Goal: Transaction & Acquisition: Subscribe to service/newsletter

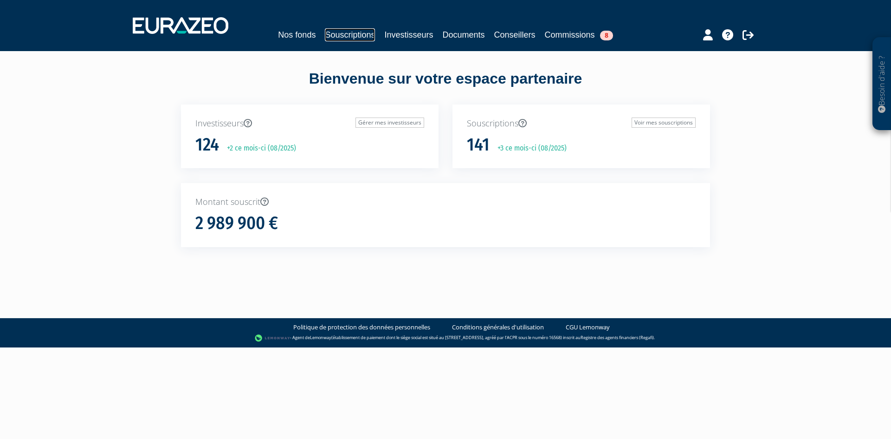
click at [360, 32] on link "Souscriptions" at bounding box center [350, 34] width 50 height 13
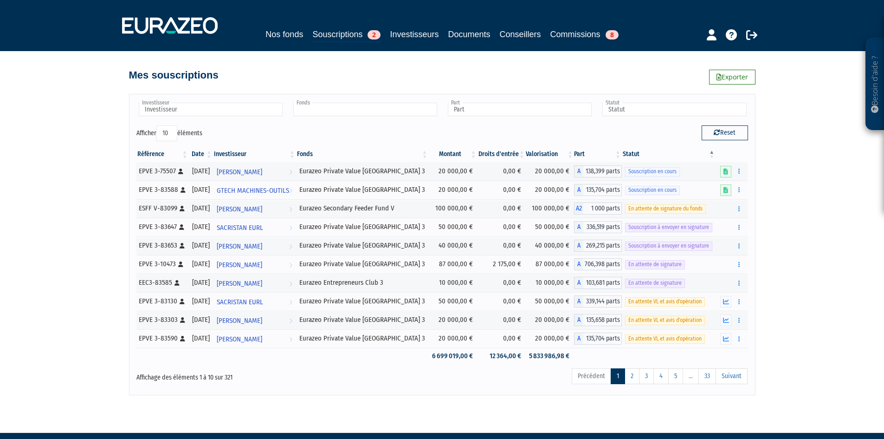
click at [300, 106] on input "text" at bounding box center [365, 109] width 144 height 13
type input "bouras"
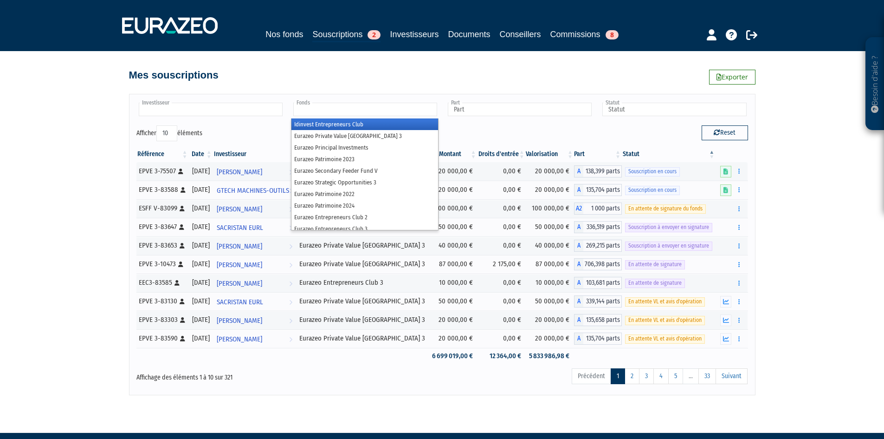
click at [239, 112] on input "text" at bounding box center [211, 109] width 144 height 13
type input "Fonds"
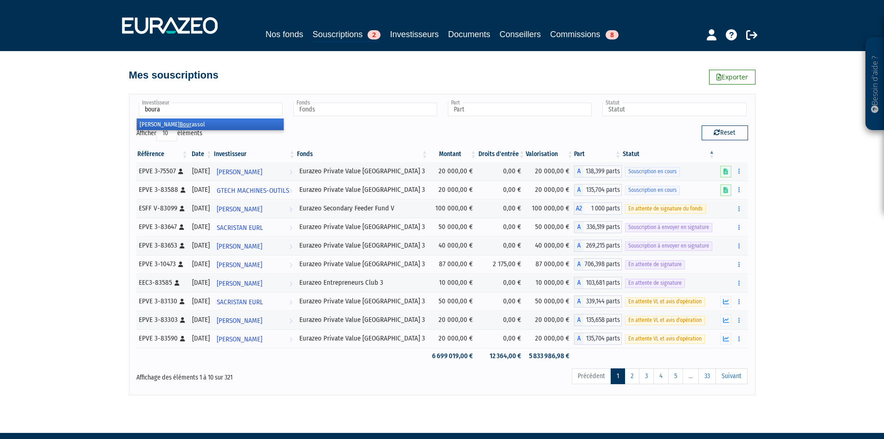
type input "bouras"
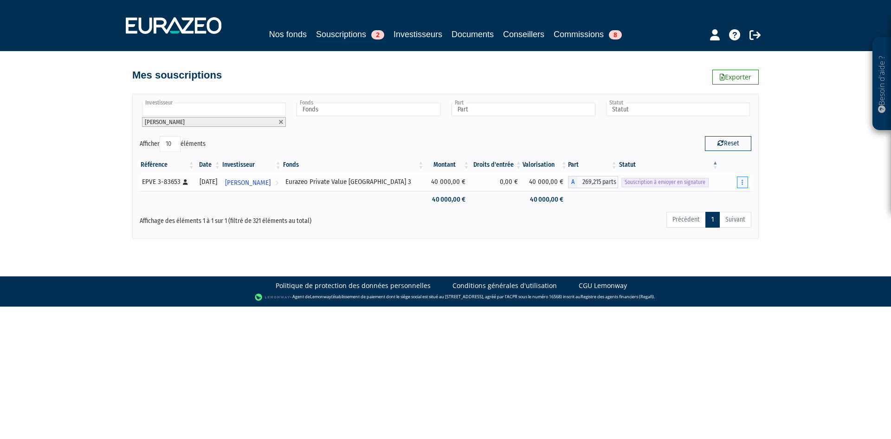
click at [739, 181] on button "button" at bounding box center [742, 182] width 11 height 12
click at [720, 197] on link "Envoyer à signer" at bounding box center [719, 198] width 53 height 15
